Goal: Transaction & Acquisition: Subscribe to service/newsletter

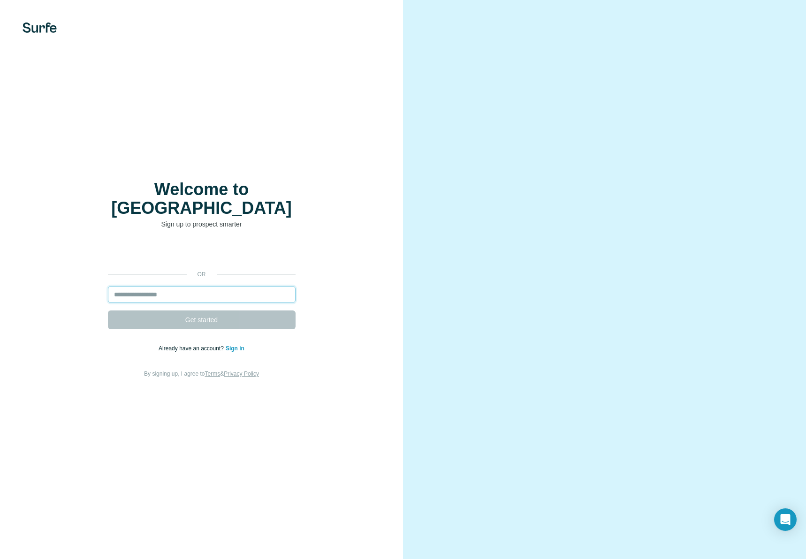
click at [200, 286] on input "email" at bounding box center [202, 294] width 188 height 17
type input "*"
type input "**********"
click at [195, 315] on span "Get started" at bounding box center [201, 319] width 32 height 9
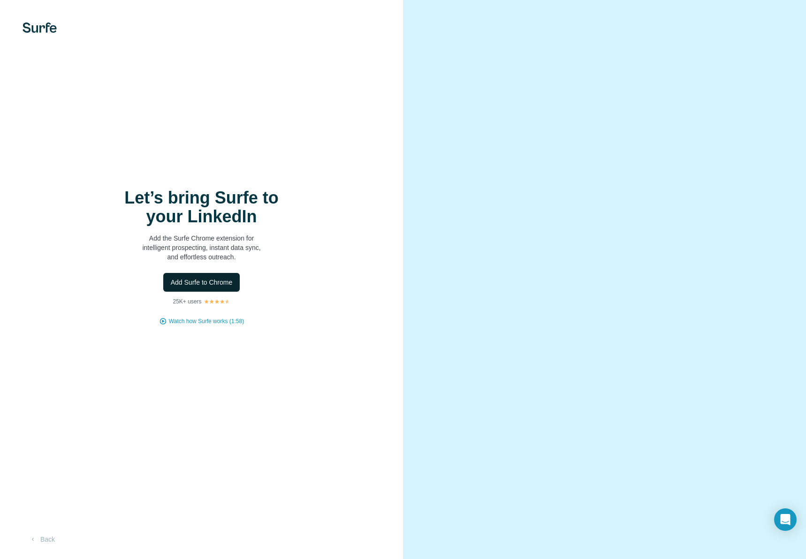
click at [225, 283] on span "Add Surfe to Chrome" at bounding box center [202, 282] width 62 height 9
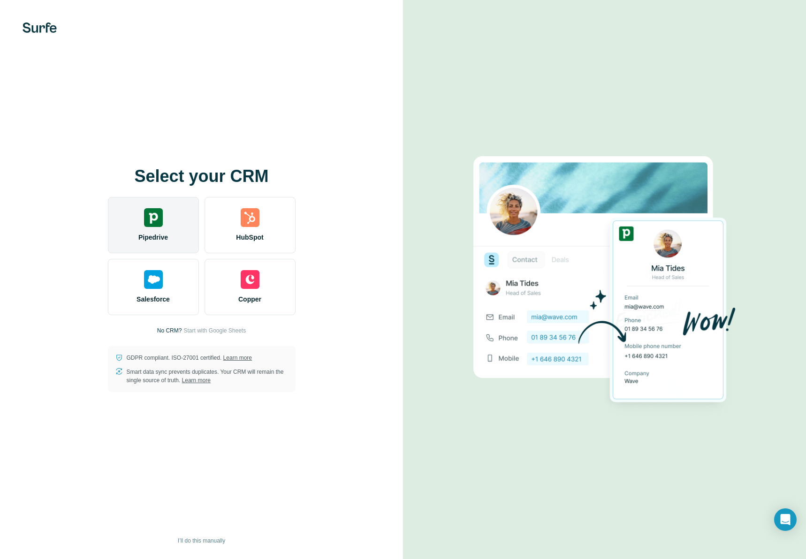
click at [137, 222] on div "Pipedrive" at bounding box center [153, 225] width 91 height 56
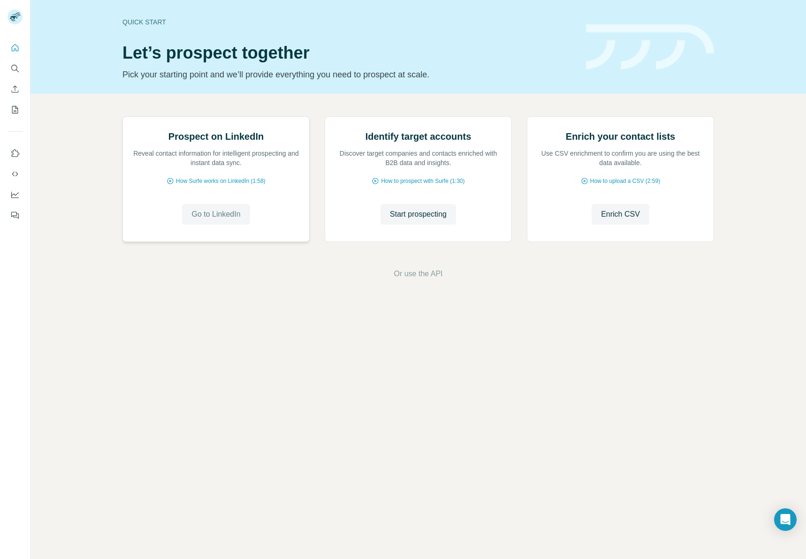
click at [209, 220] on span "Go to LinkedIn" at bounding box center [215, 214] width 49 height 11
